Goal: Task Accomplishment & Management: Use online tool/utility

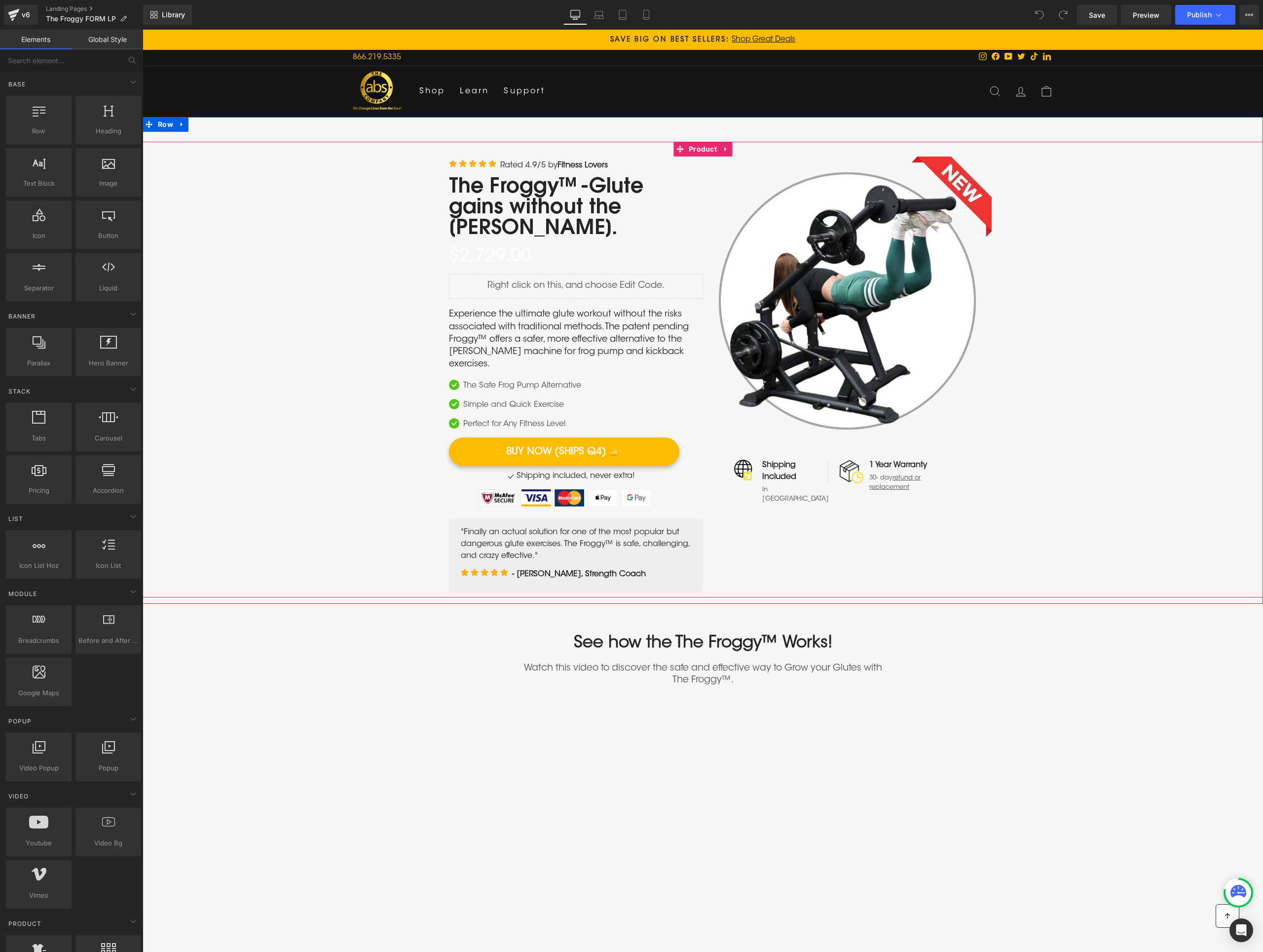
click at [320, 444] on div "The Froggy™-Glute gains without the [PERSON_NAME]. Heading ‹" at bounding box center [703, 369] width 1121 height 455
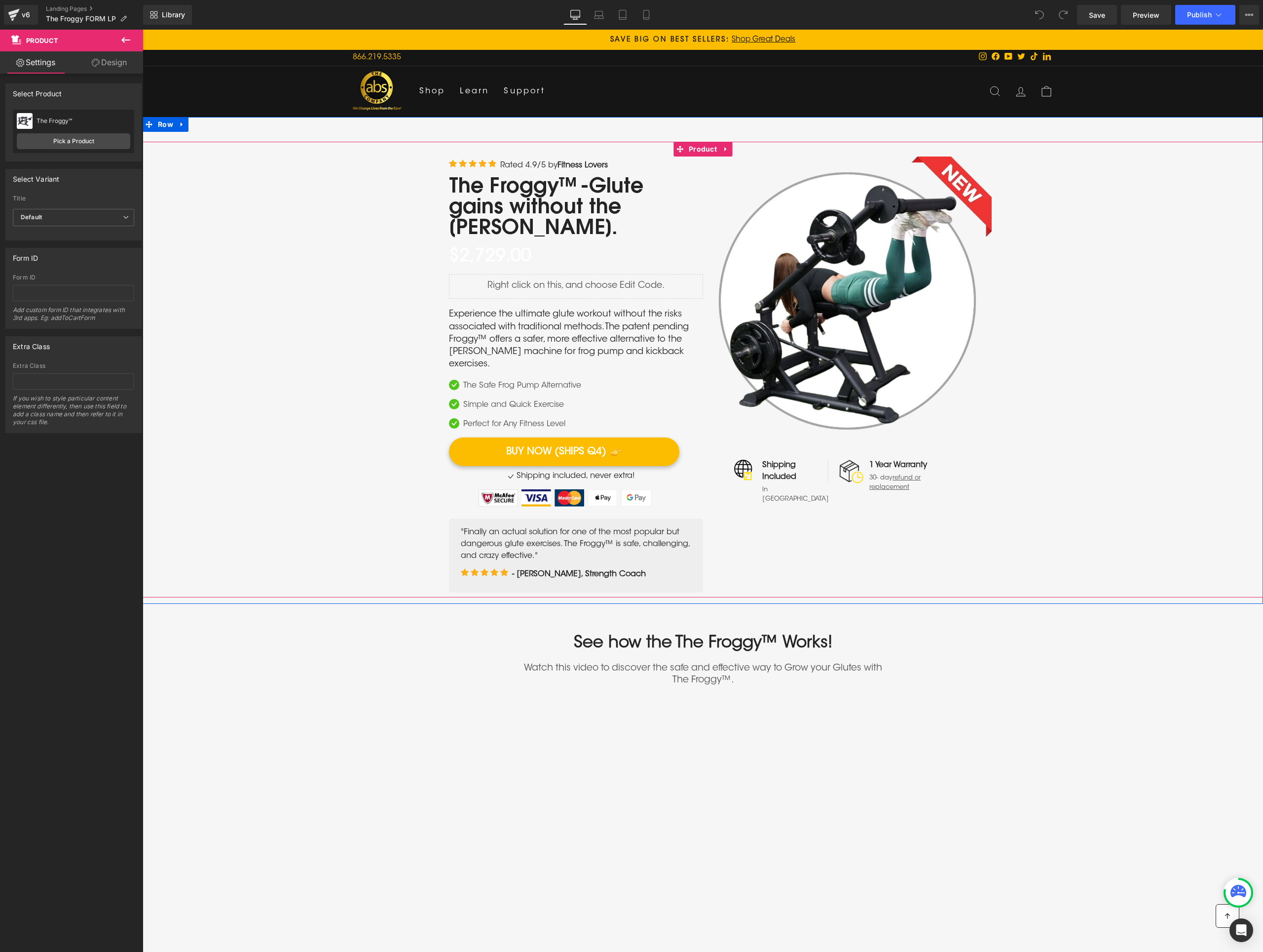
click at [328, 428] on div "The Froggy™-Glute gains without the [PERSON_NAME]. Heading ‹" at bounding box center [703, 369] width 1121 height 455
click at [487, 249] on span "(P) Price" at bounding box center [490, 256] width 34 height 14
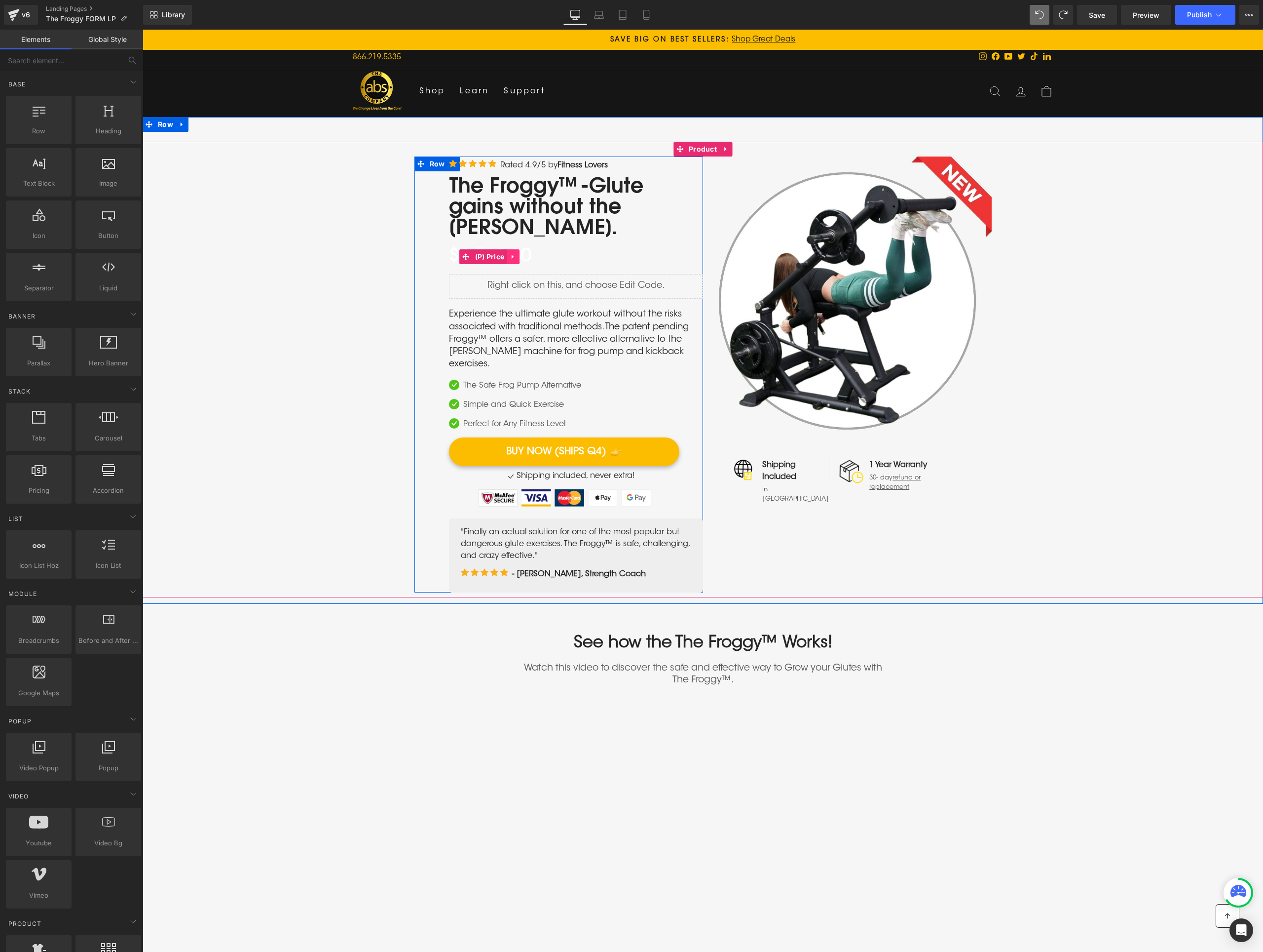
click at [512, 253] on icon at bounding box center [513, 257] width 7 height 7
click at [518, 253] on icon at bounding box center [520, 257] width 7 height 7
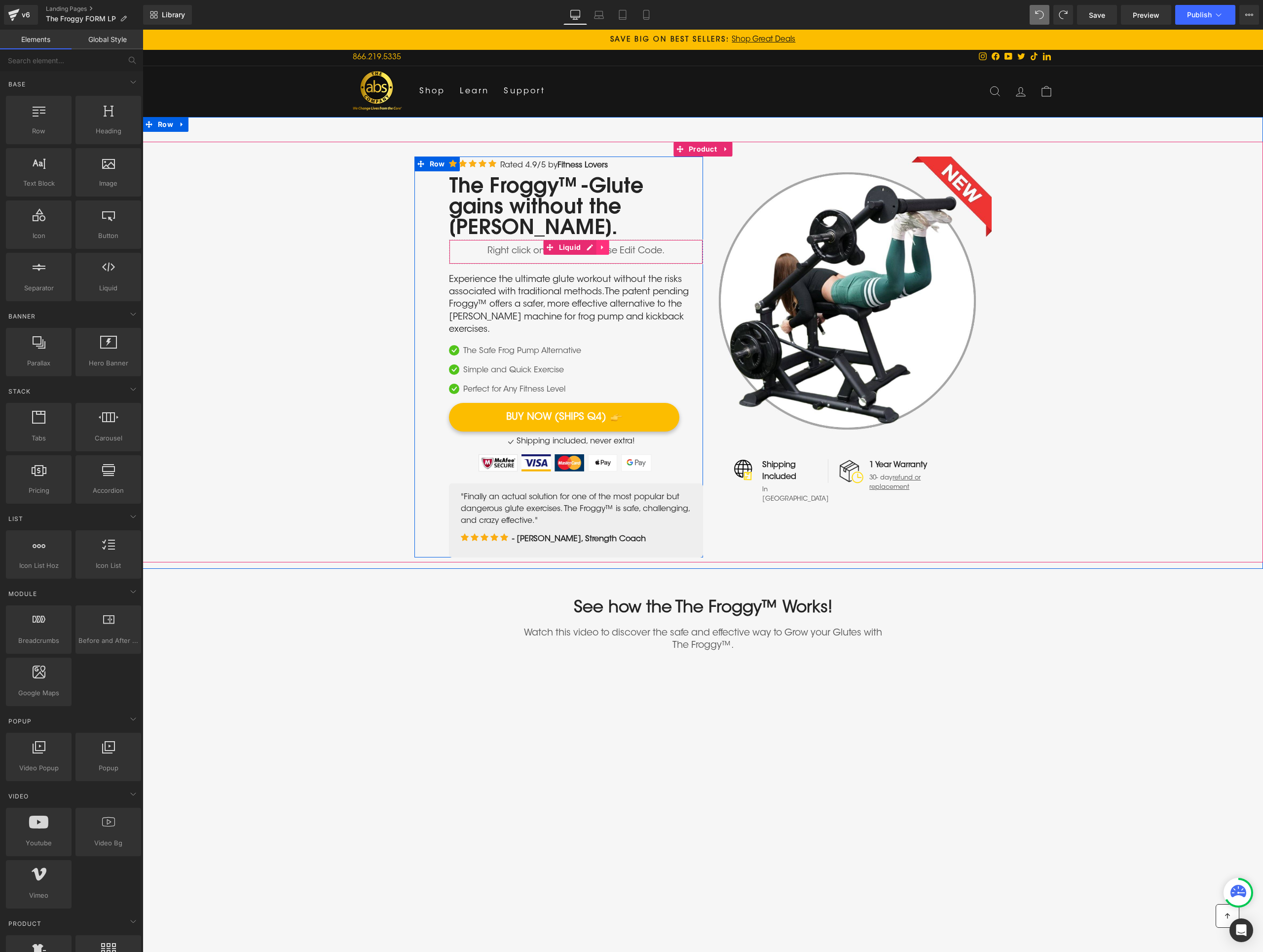
click at [601, 243] on icon at bounding box center [603, 247] width 7 height 7
click at [605, 243] on icon at bounding box center [609, 247] width 7 height 7
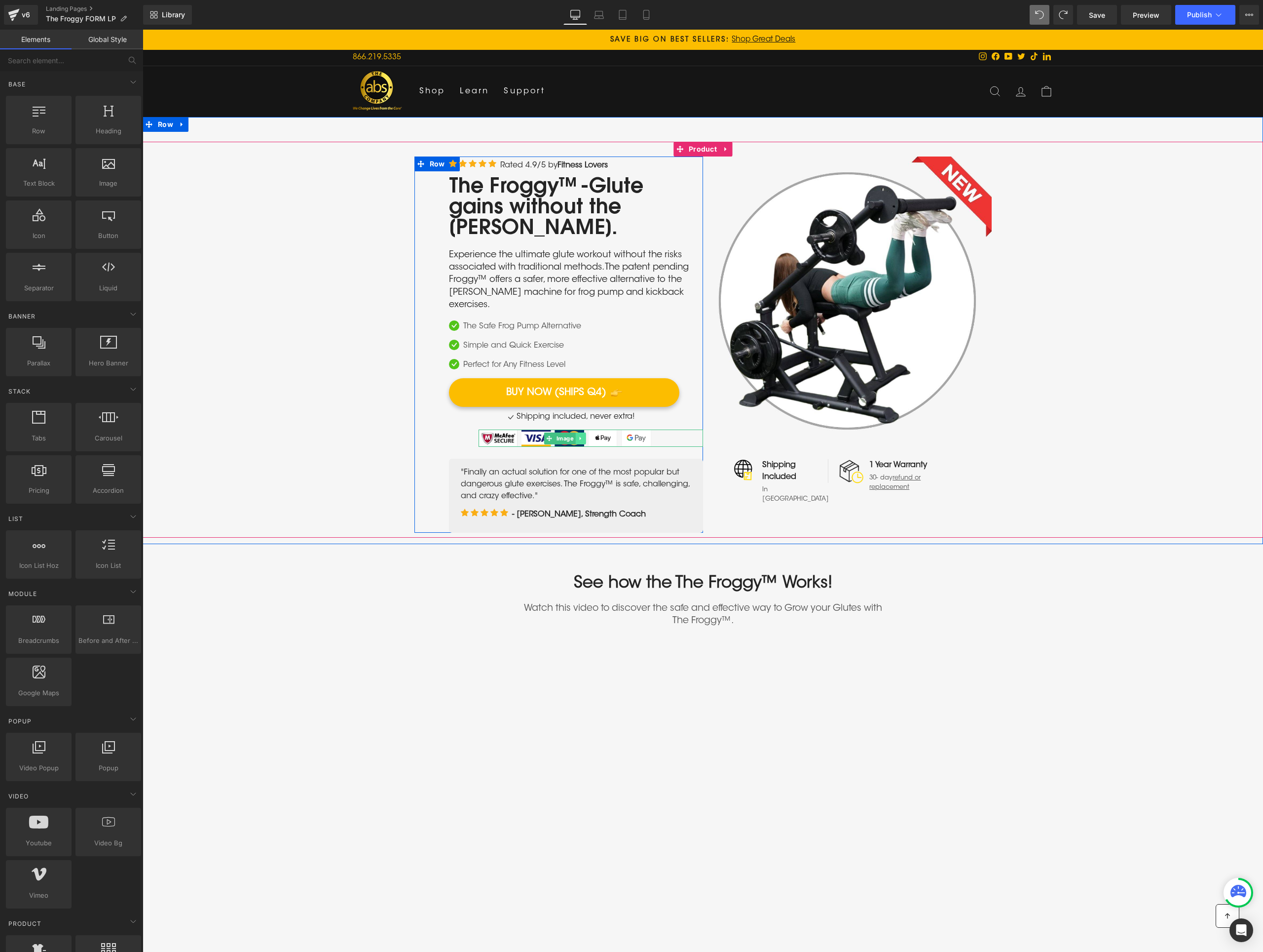
click at [579, 436] on icon at bounding box center [580, 438] width 2 height 4
click at [584, 435] on icon at bounding box center [586, 438] width 5 height 5
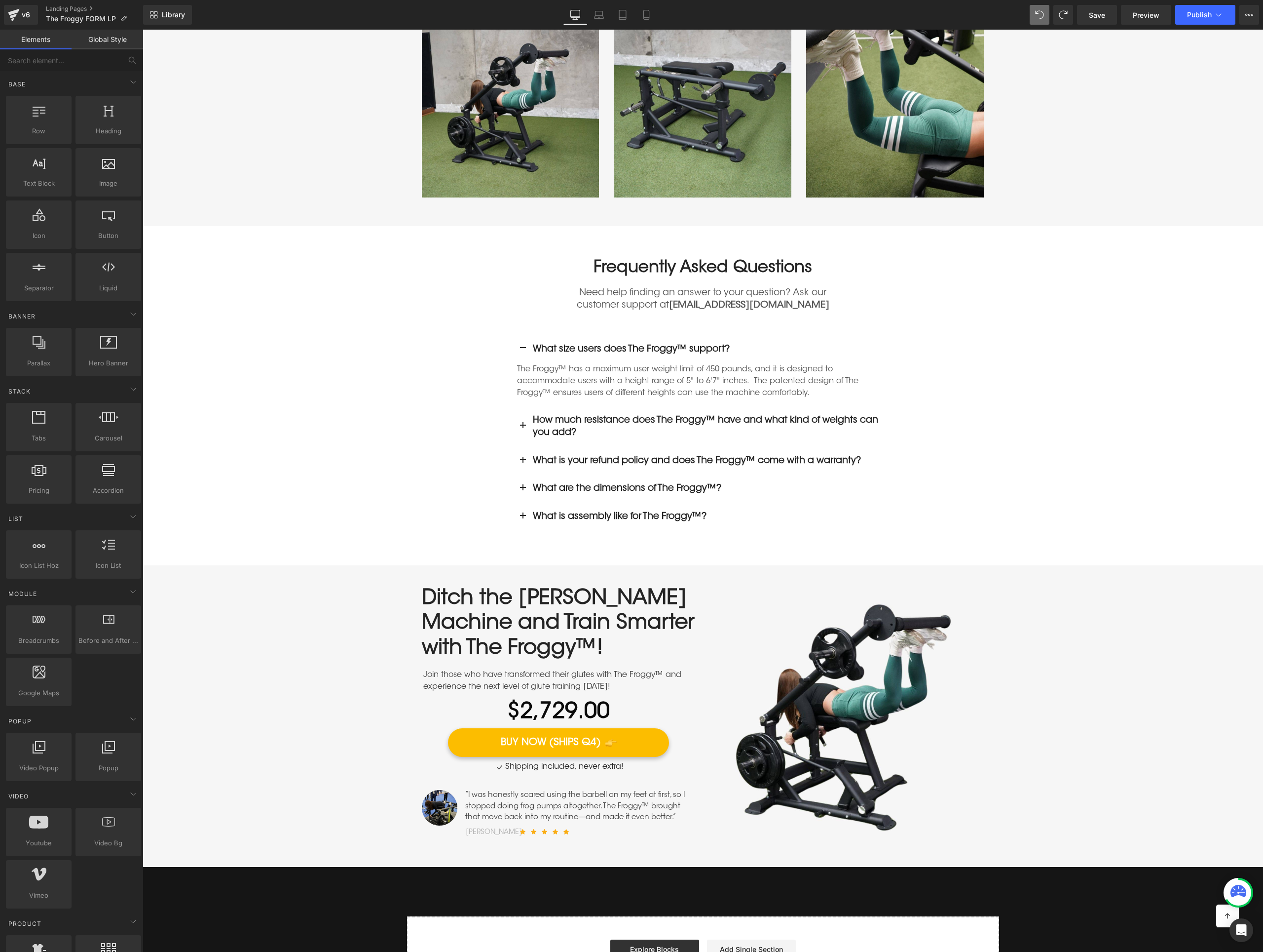
scroll to position [3080, 0]
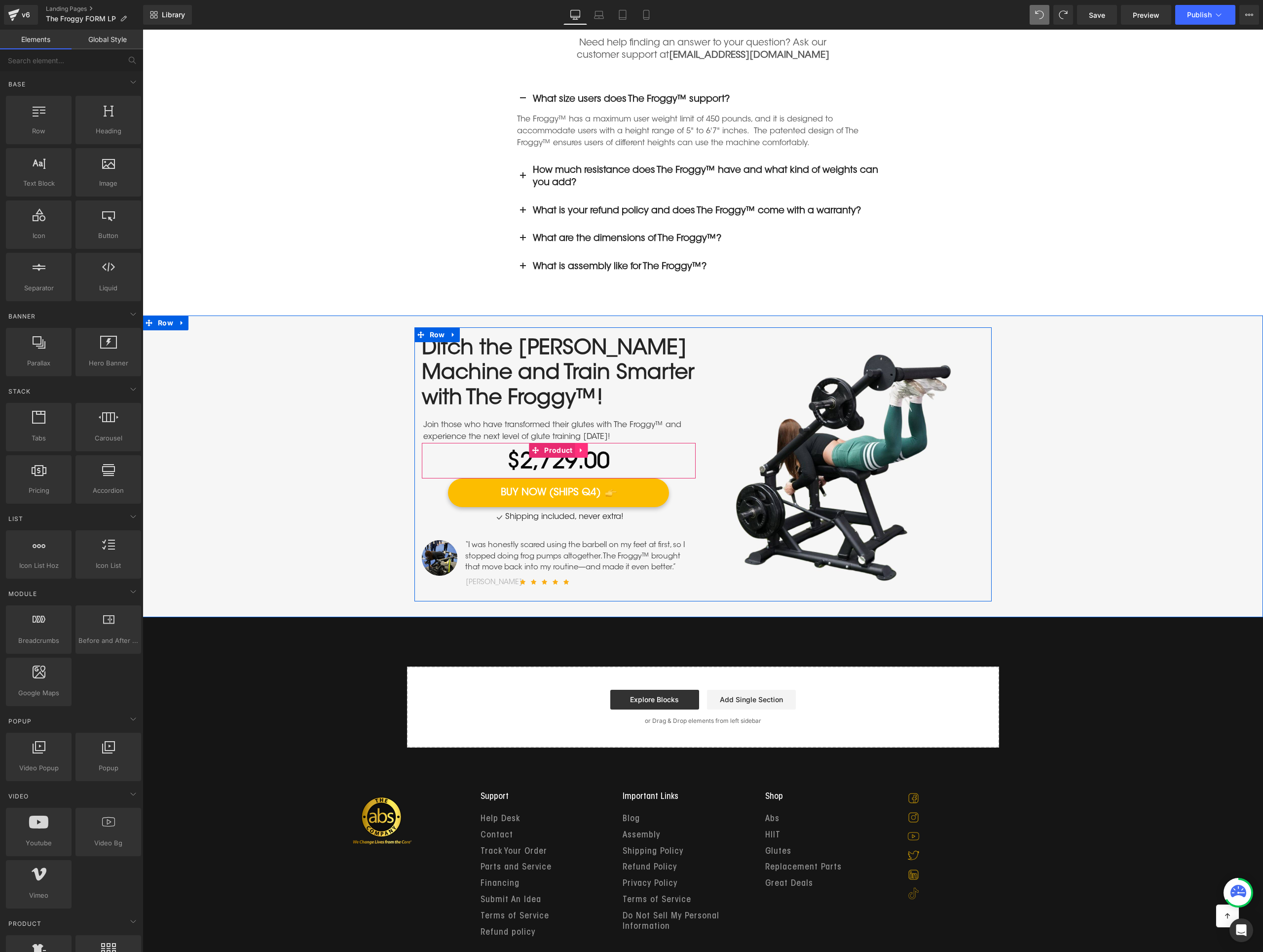
click at [580, 448] on icon at bounding box center [581, 450] width 2 height 5
click at [580, 459] on icon at bounding box center [583, 462] width 7 height 7
click at [585, 459] on icon at bounding box center [589, 462] width 7 height 7
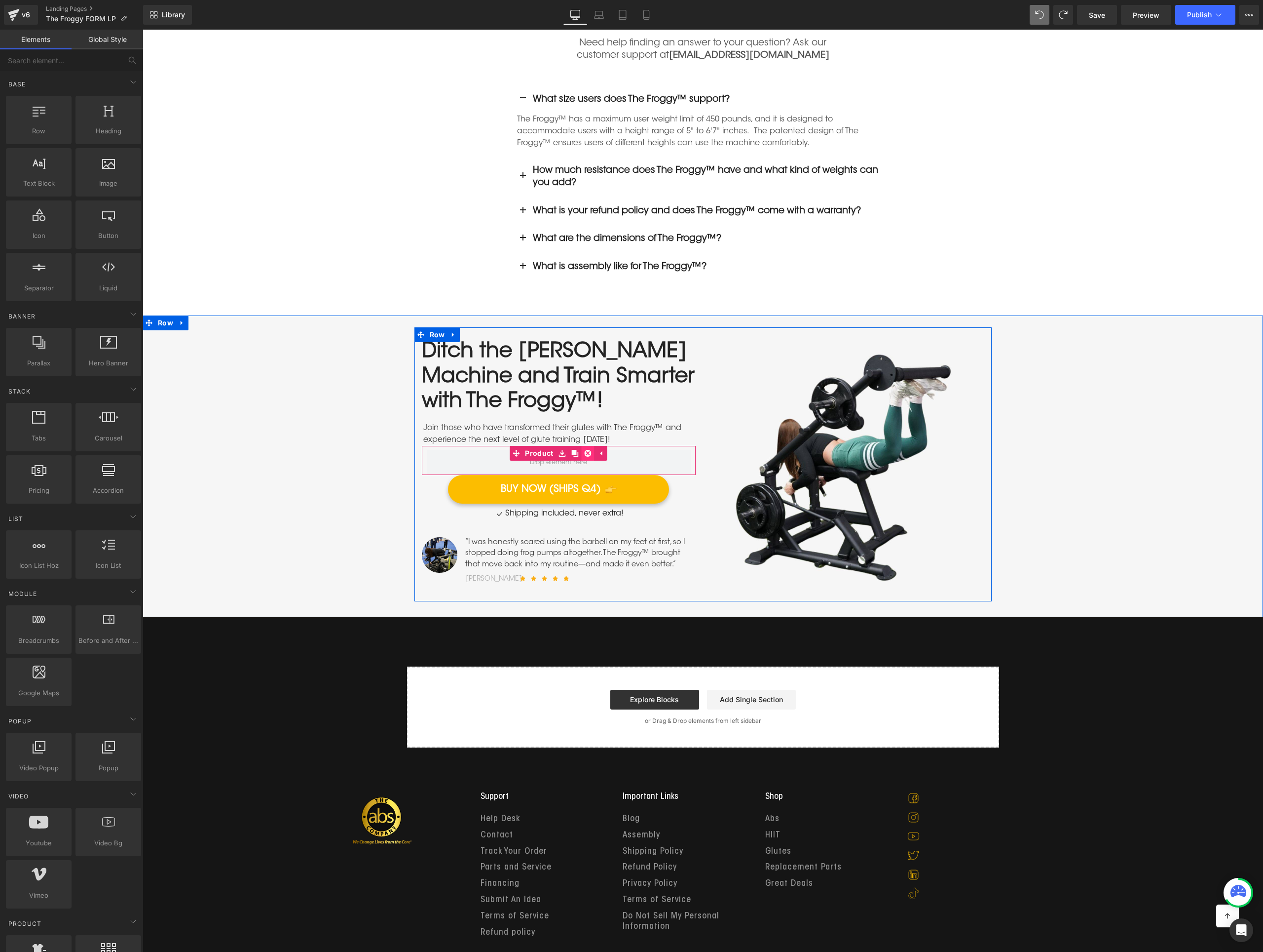
click at [584, 450] on icon at bounding box center [588, 453] width 7 height 7
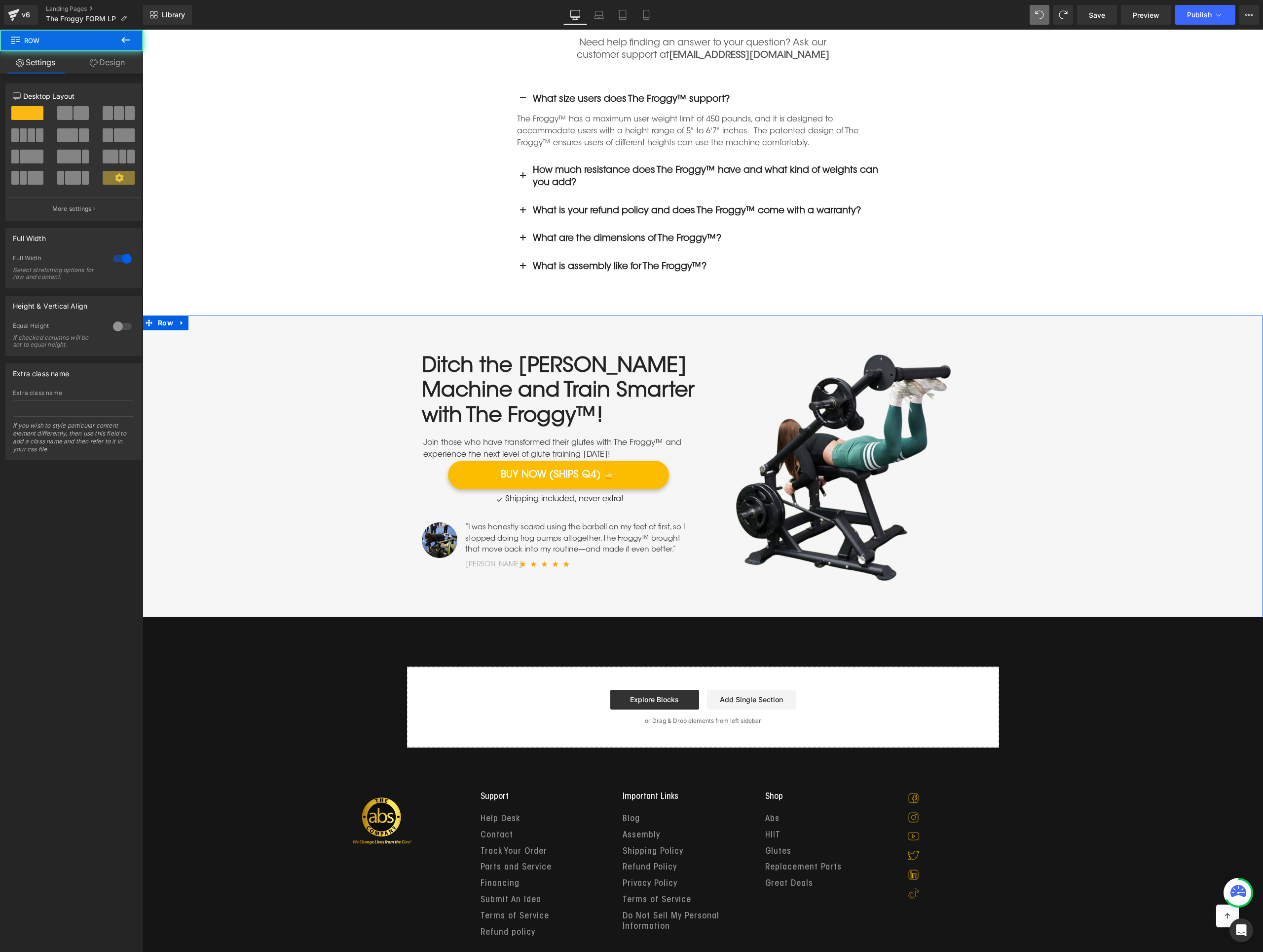
click at [286, 464] on div "Ditch the [PERSON_NAME] Machine and Train Smarter with The Froggy™! Heading Joi…" at bounding box center [703, 461] width 1121 height 290
click at [1087, 13] on link "Save" at bounding box center [1097, 14] width 40 height 20
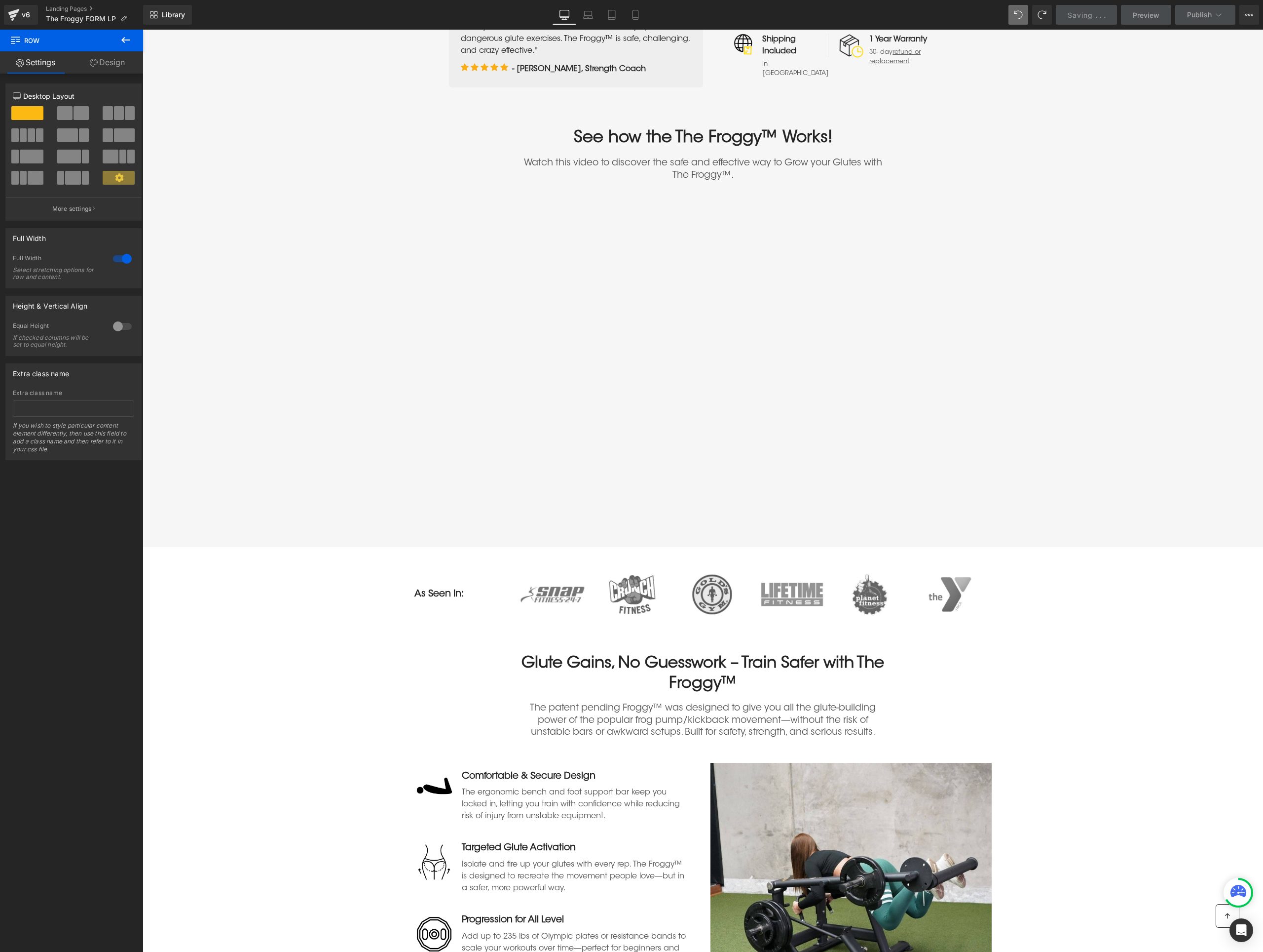
scroll to position [0, 0]
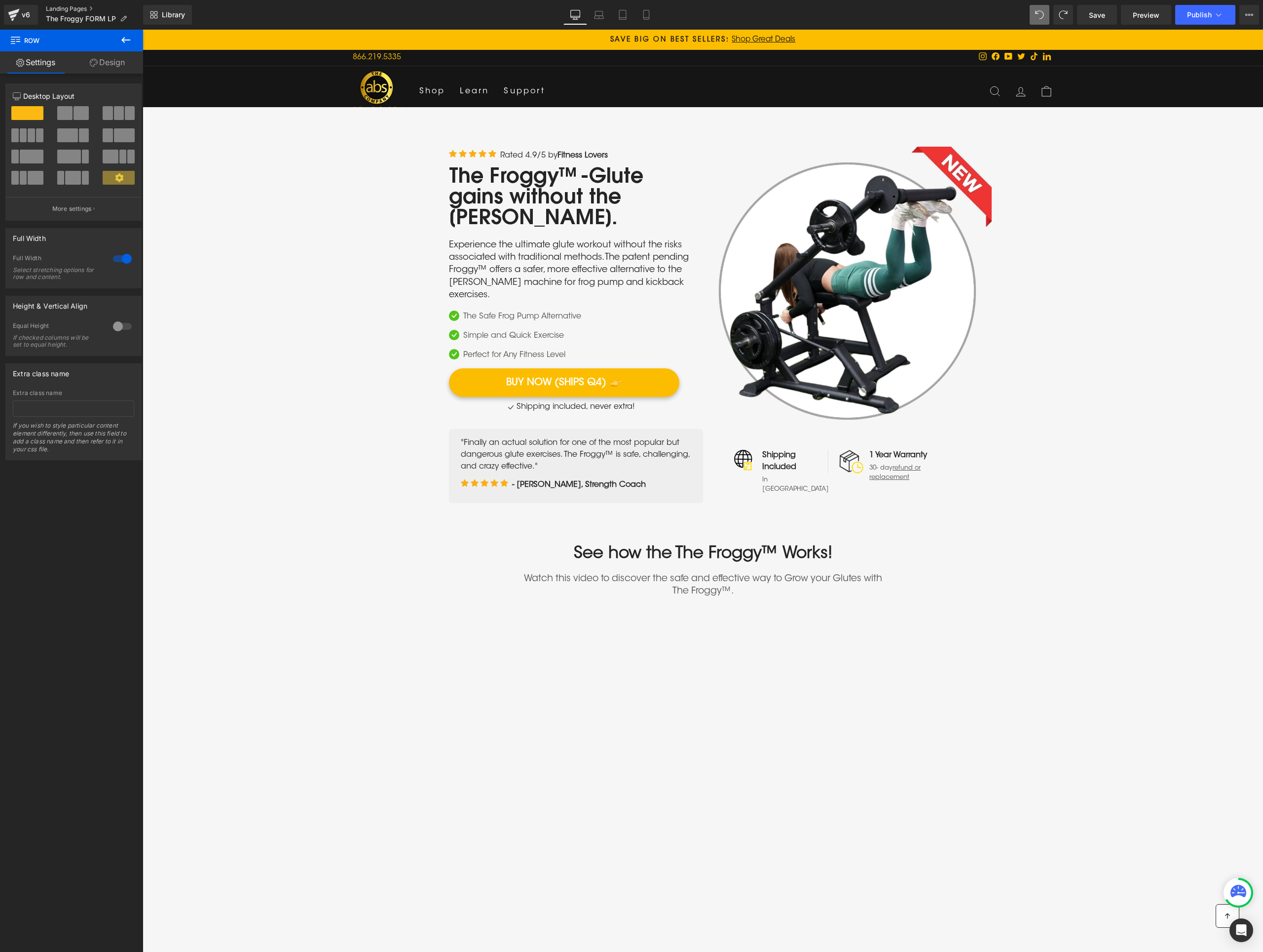
click at [72, 5] on link "Landing Pages" at bounding box center [94, 8] width 97 height 8
